Goal: Task Accomplishment & Management: Manage account settings

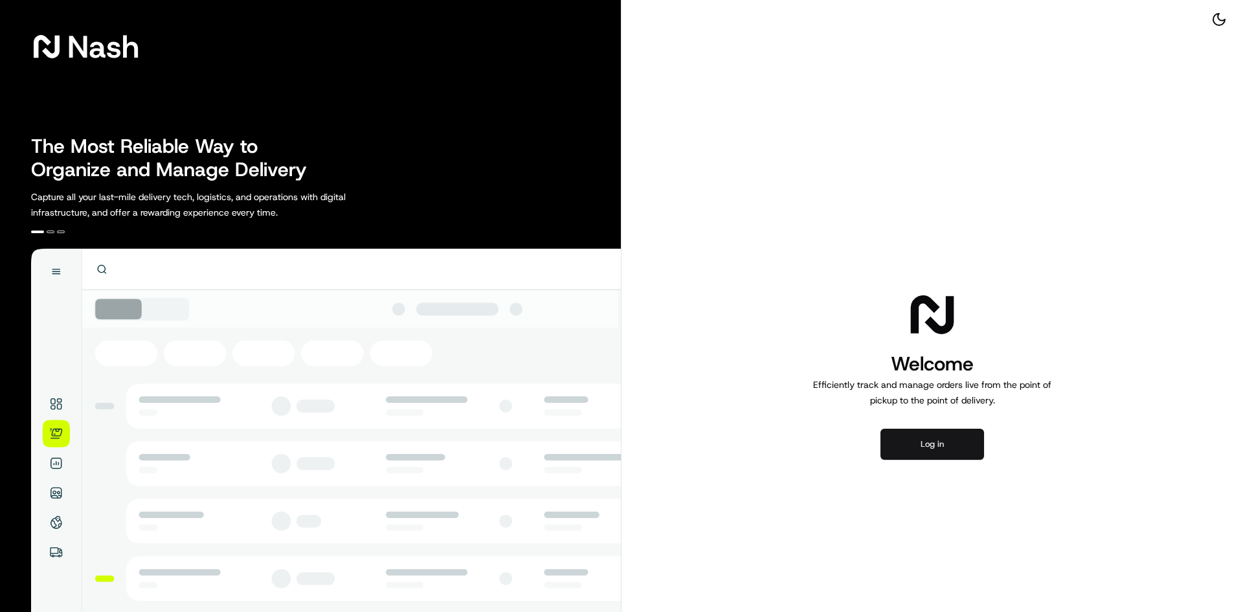
click at [905, 445] on button "Log in" at bounding box center [932, 443] width 104 height 31
